Goal: Check status: Check status

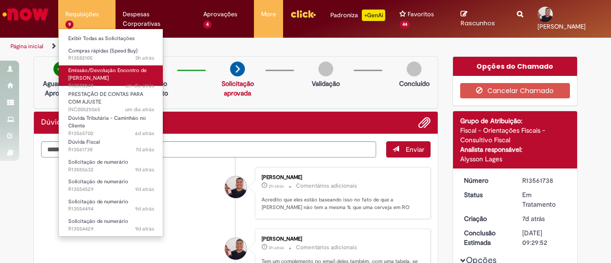
click at [78, 75] on span "Emissão/Devolução Encontro de [PERSON_NAME]" at bounding box center [107, 74] width 78 height 15
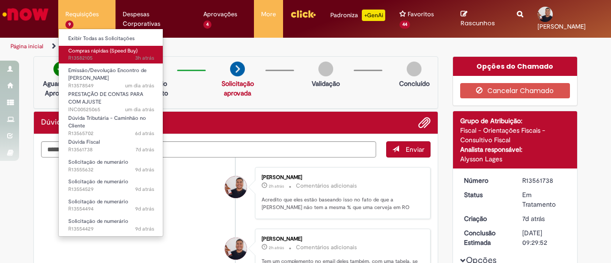
click at [92, 54] on span "3h atrás 3 horas atrás R13582105" at bounding box center [111, 58] width 86 height 8
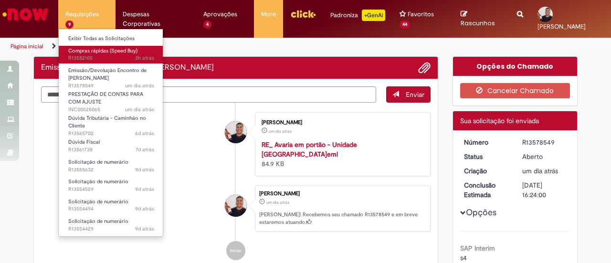
click at [92, 54] on span "3h atrás 3 horas atrás R13582105" at bounding box center [111, 58] width 86 height 8
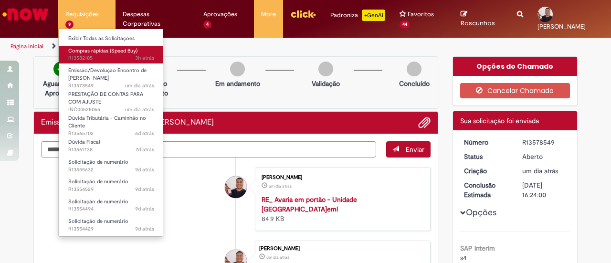
click at [92, 54] on span "3h atrás 3 horas atrás R13582105" at bounding box center [111, 58] width 86 height 8
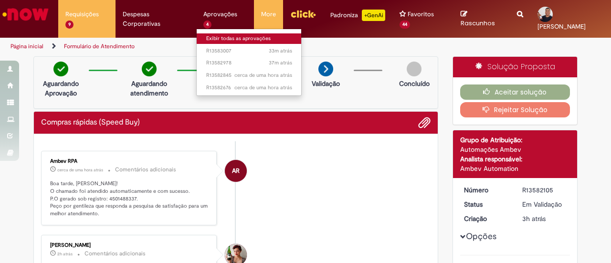
click at [206, 34] on link "Exibir todas as aprovações" at bounding box center [249, 38] width 105 height 11
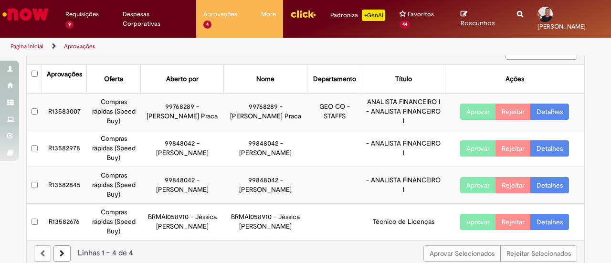
scroll to position [33, 0]
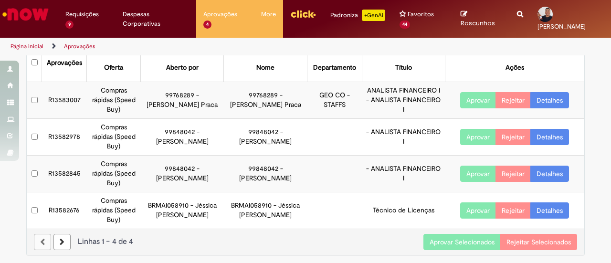
click at [465, 241] on button "Aprovar Selecionados" at bounding box center [461, 242] width 77 height 16
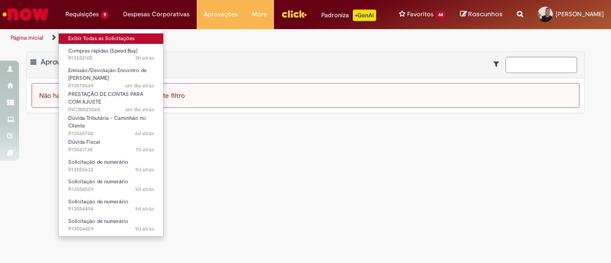
click at [110, 36] on link "Exibir Todas as Solicitações" at bounding box center [111, 38] width 105 height 11
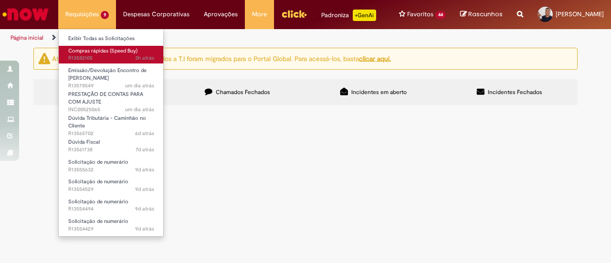
click at [100, 56] on span "3h atrás 3 horas atrás R13582105" at bounding box center [111, 58] width 86 height 8
click at [75, 58] on span "3h atrás 3 horas atrás R13582105" at bounding box center [111, 58] width 86 height 8
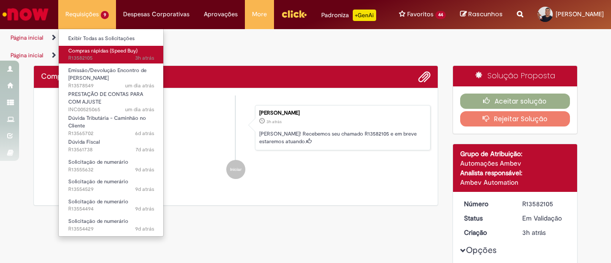
click at [75, 58] on span "3h atrás 3 horas atrás R13582105" at bounding box center [111, 58] width 86 height 8
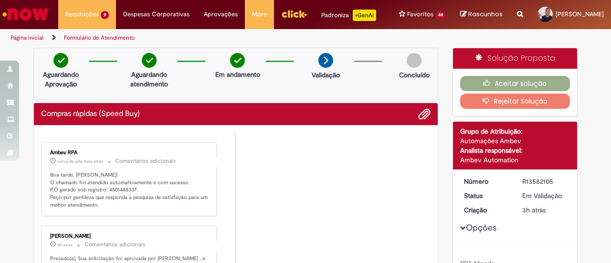
click at [116, 188] on p "Boa tarde, [PERSON_NAME]! O chamado foi atendido automaticamente e com sucesso.…" at bounding box center [129, 190] width 159 height 38
copy p "4501488337"
